Goal: Transaction & Acquisition: Purchase product/service

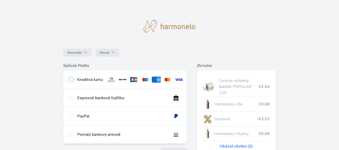
click at [72, 78] on input "radio" at bounding box center [71, 80] width 4 height 4
radio input "true"
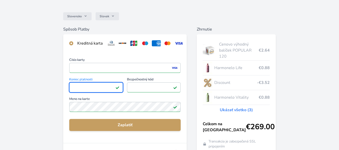
scroll to position [39, 0]
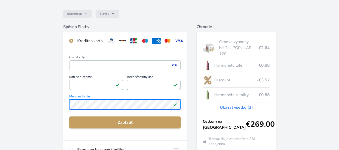
click at [50, 103] on div "Slovensko Slovak Spôsob Platby Kreditná karta Číslo karty <p>Your browser does …" at bounding box center [169, 91] width 339 height 261
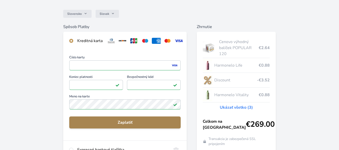
click at [109, 126] on span "Zaplatiť" at bounding box center [124, 123] width 103 height 6
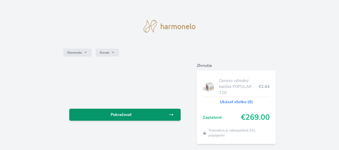
click at [128, 111] on link "Pokračovať" at bounding box center [124, 115] width 111 height 12
